Goal: Information Seeking & Learning: Find specific fact

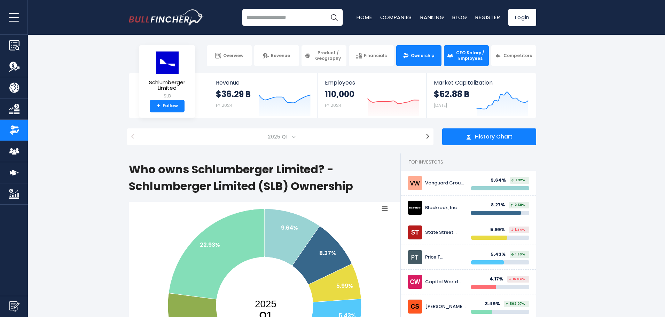
click at [462, 63] on link "CEO Salary / Employees" at bounding box center [466, 55] width 45 height 21
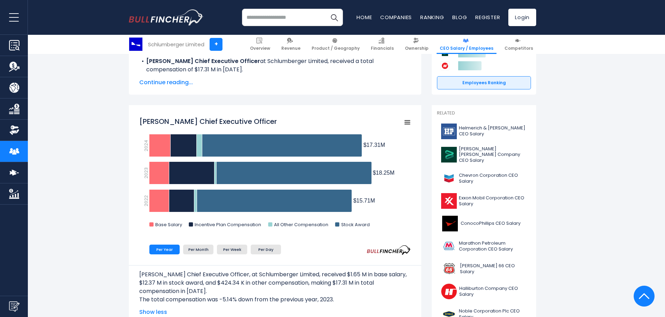
scroll to position [139, 0]
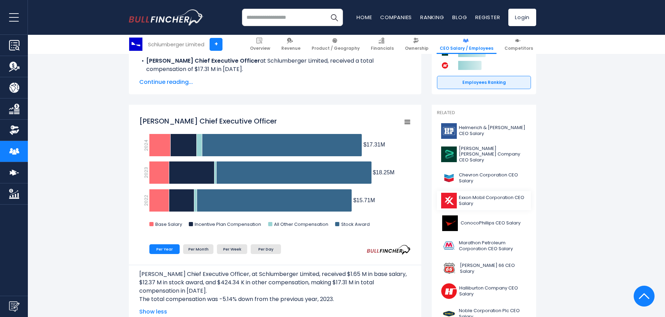
click at [479, 195] on span "Exxon Mobil Corporation CEO Salary" at bounding box center [493, 201] width 68 height 12
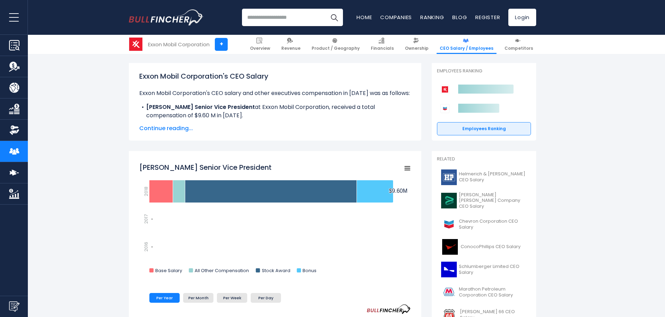
scroll to position [93, 0]
click at [474, 199] on span "Baker Hughes Company CEO Salary" at bounding box center [493, 201] width 68 height 18
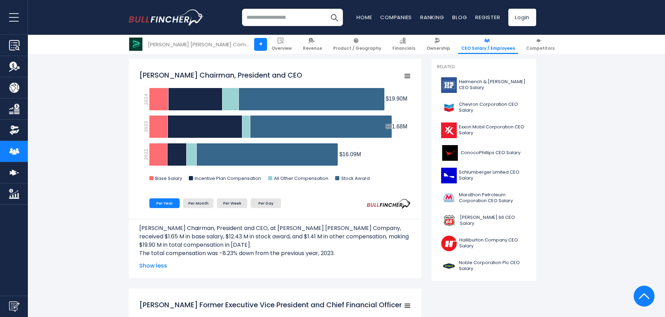
scroll to position [185, 0]
click at [490, 239] on span "Halliburton Company CEO Salary" at bounding box center [493, 243] width 68 height 12
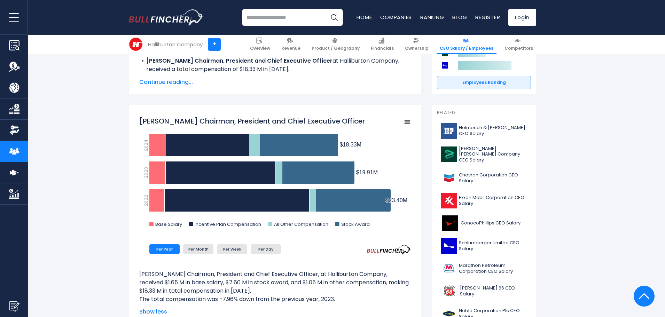
scroll to position [139, 0]
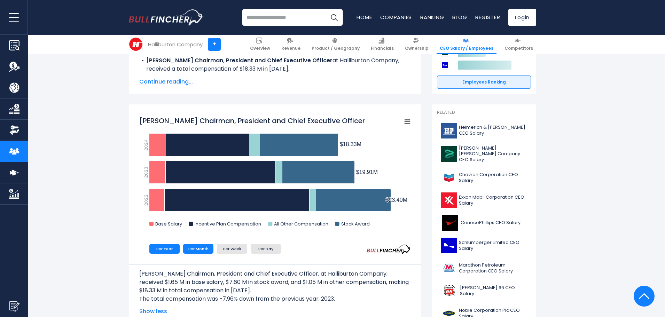
click at [193, 252] on li "Per Month" at bounding box center [198, 249] width 30 height 10
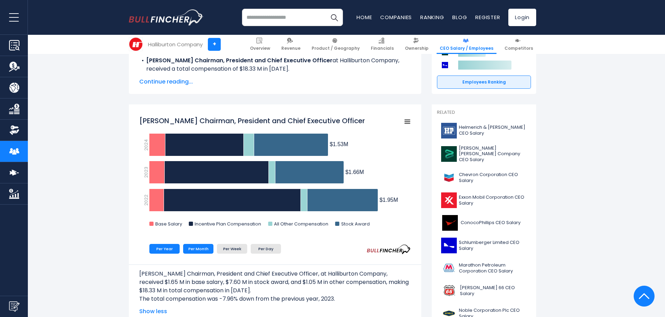
click at [165, 250] on li "Per Year" at bounding box center [164, 249] width 30 height 10
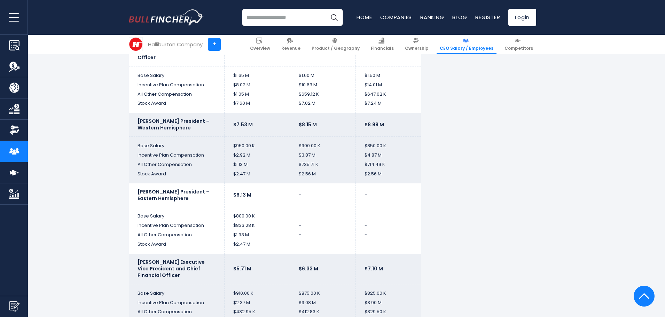
scroll to position [1392, 0]
